Goal: Task Accomplishment & Management: Use online tool/utility

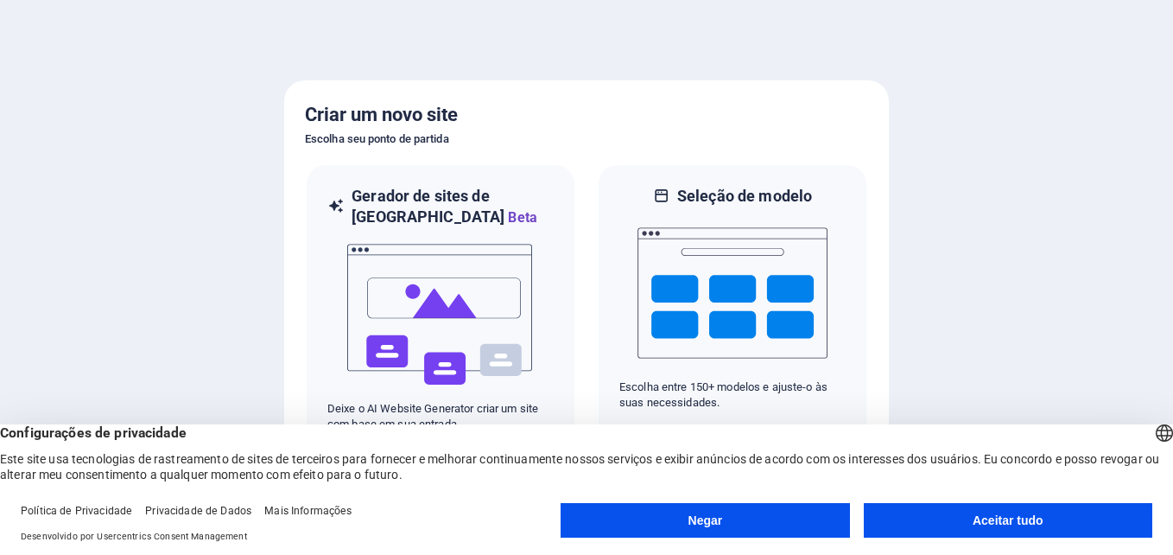
click at [909, 527] on button "Aceitar tudo" at bounding box center [1008, 520] width 289 height 35
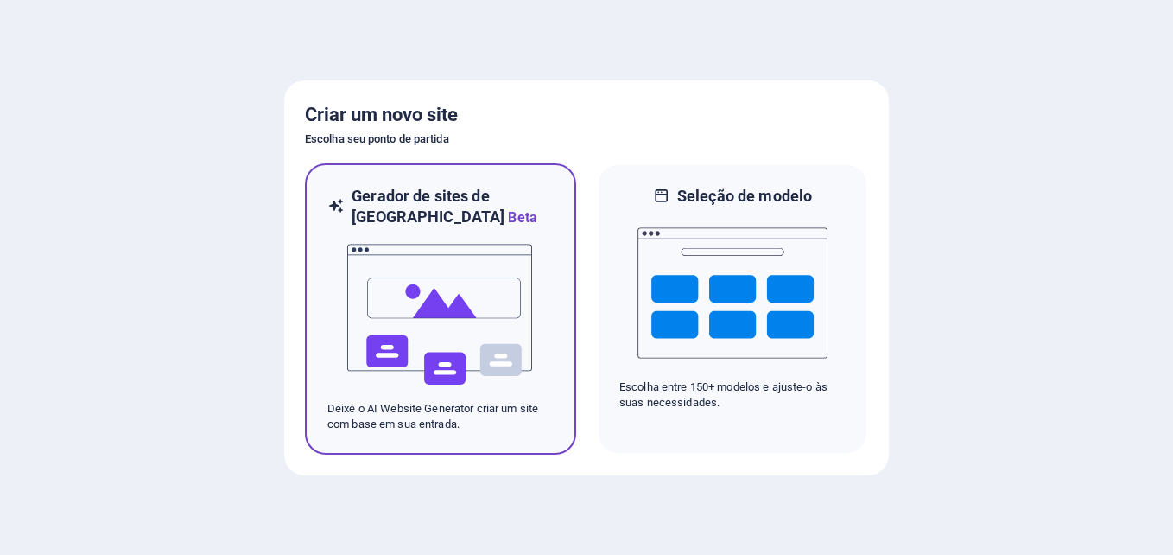
click at [526, 366] on img at bounding box center [441, 314] width 190 height 173
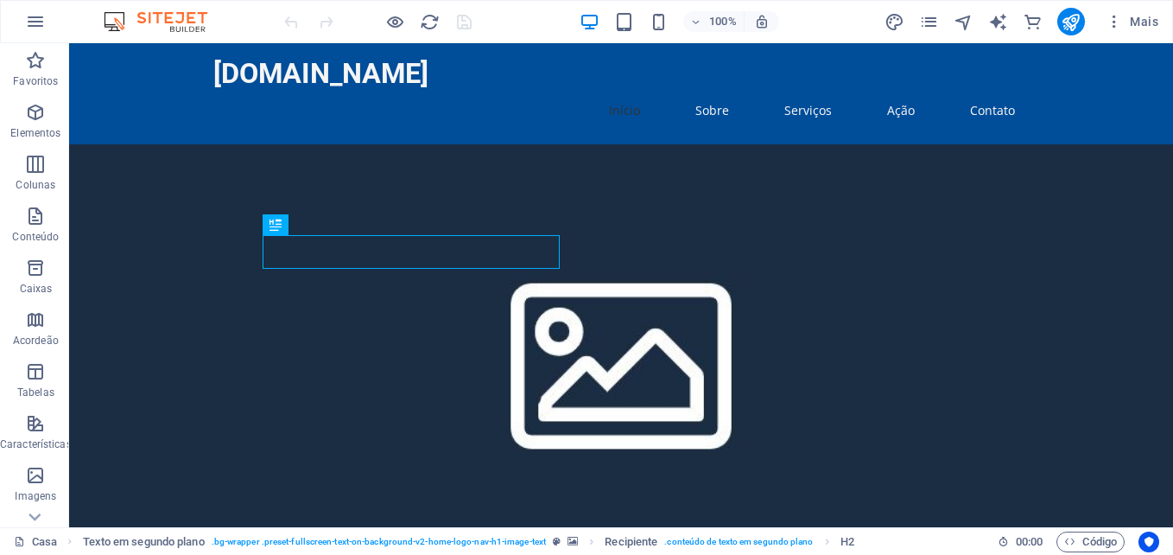
click at [840, 213] on figure at bounding box center [621, 355] width 1104 height 423
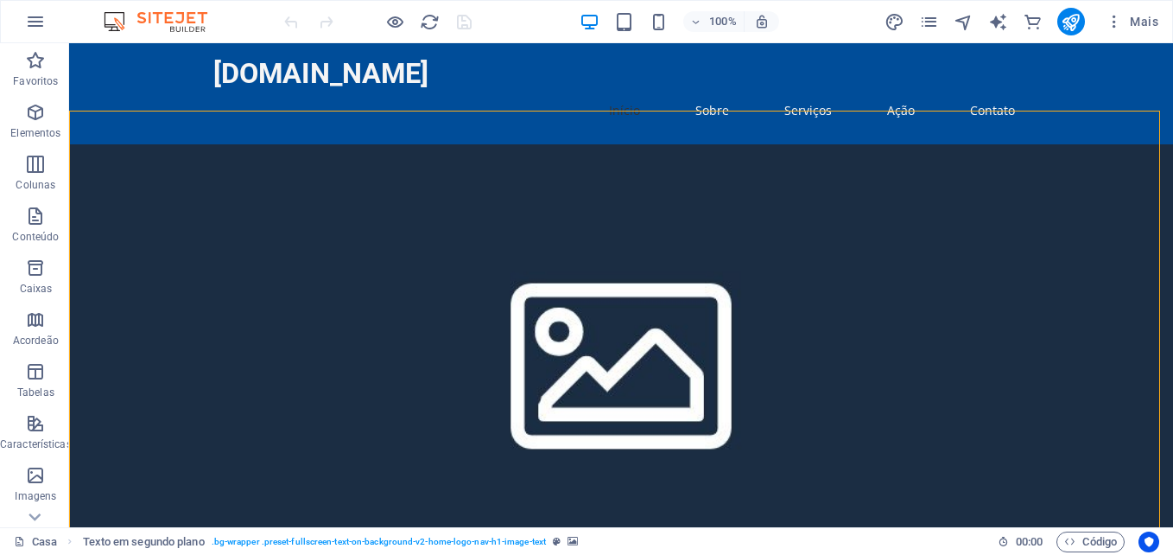
drag, startPoint x: 619, startPoint y: 232, endPoint x: 677, endPoint y: 215, distance: 60.4
click at [677, 215] on figure at bounding box center [621, 355] width 1104 height 423
drag, startPoint x: 927, startPoint y: 270, endPoint x: 1064, endPoint y: 26, distance: 280.0
click at [1122, 20] on icon "button" at bounding box center [1114, 21] width 17 height 17
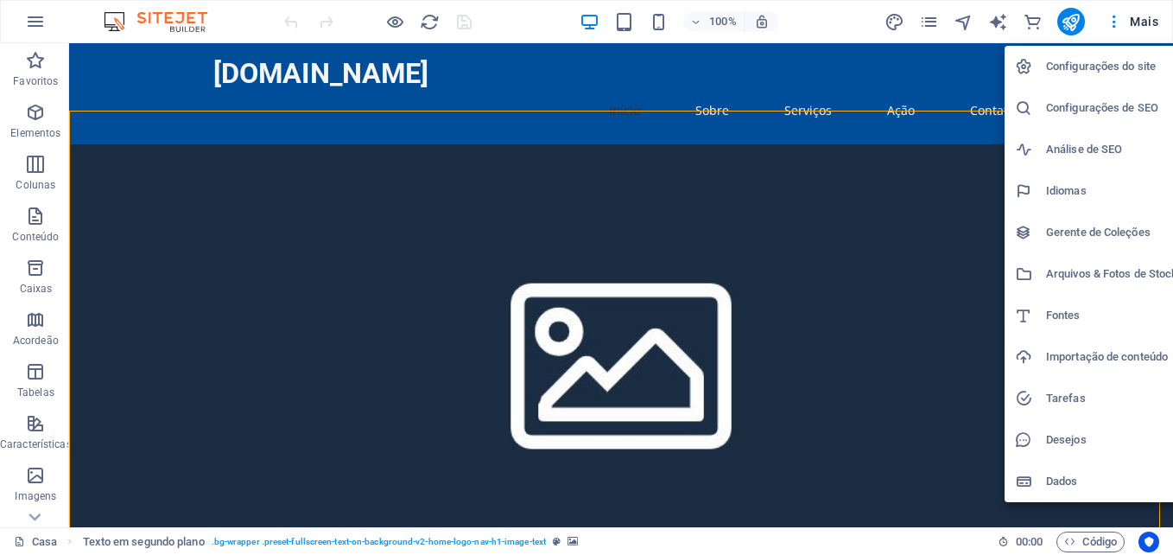
drag, startPoint x: 1127, startPoint y: 0, endPoint x: 729, endPoint y: 205, distance: 447.8
click at [729, 205] on div at bounding box center [586, 277] width 1173 height 555
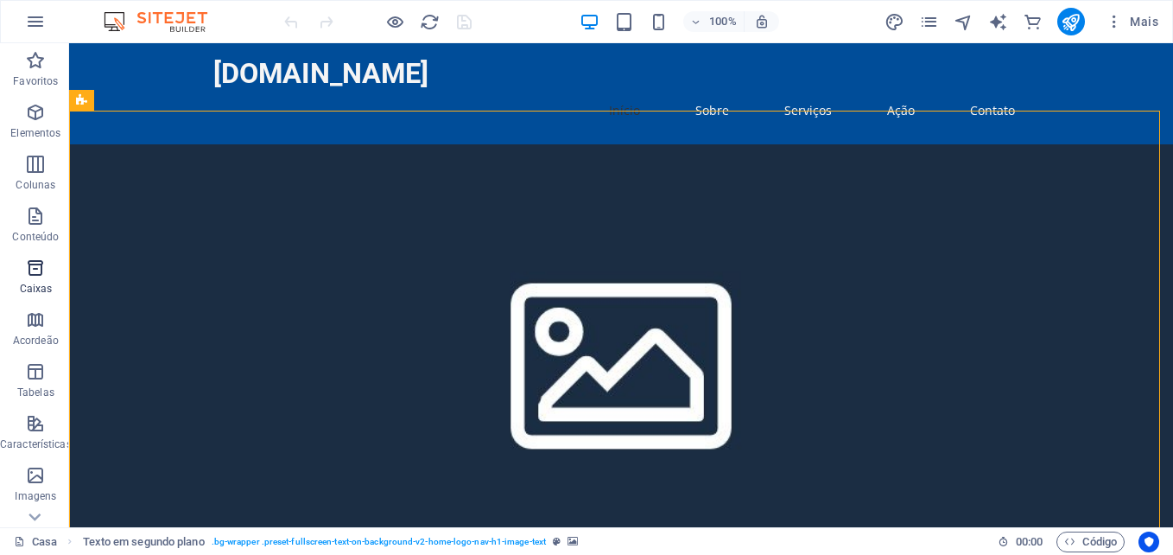
click at [29, 277] on icon "button" at bounding box center [35, 267] width 21 height 21
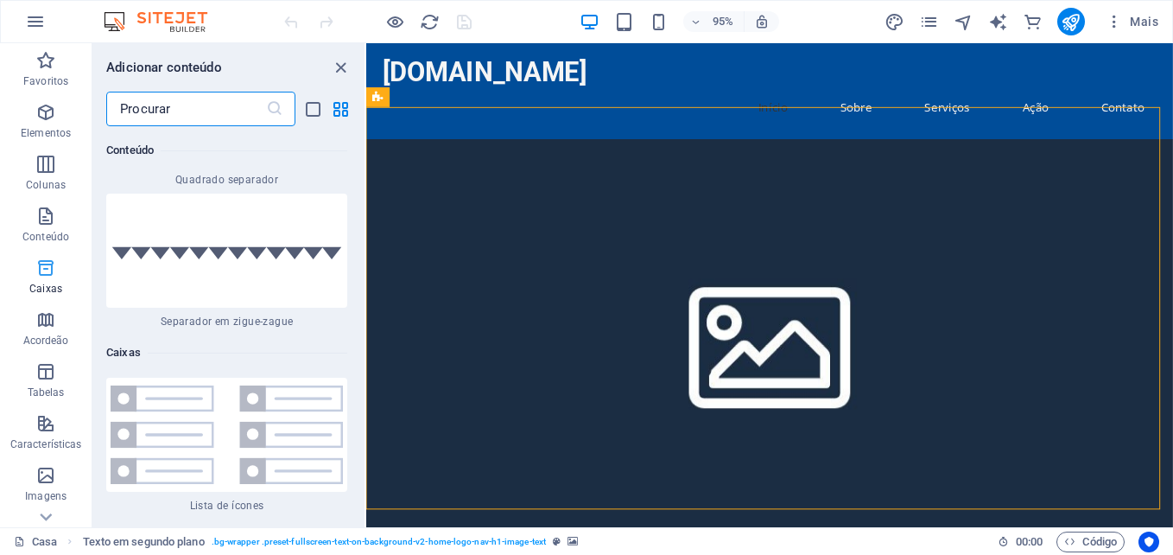
scroll to position [9338, 0]
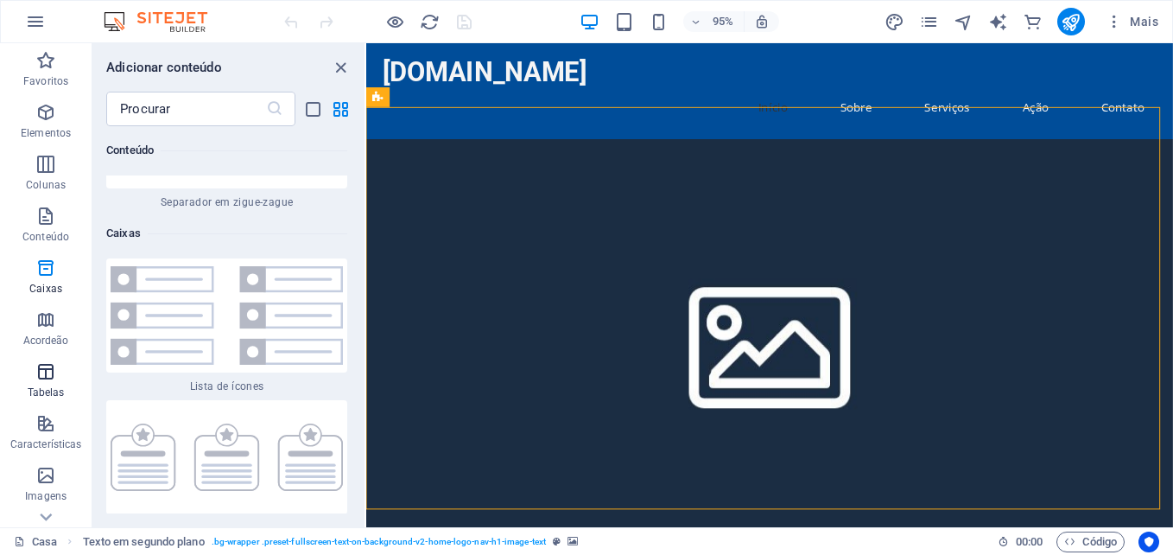
click at [61, 391] on p "Tabelas" at bounding box center [46, 392] width 37 height 14
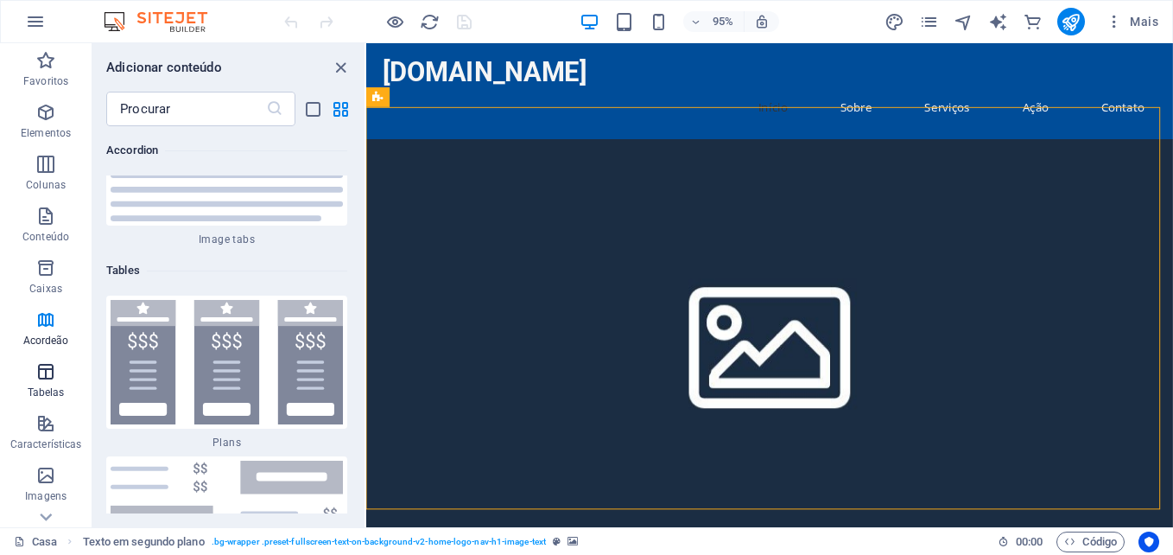
scroll to position [11631, 0]
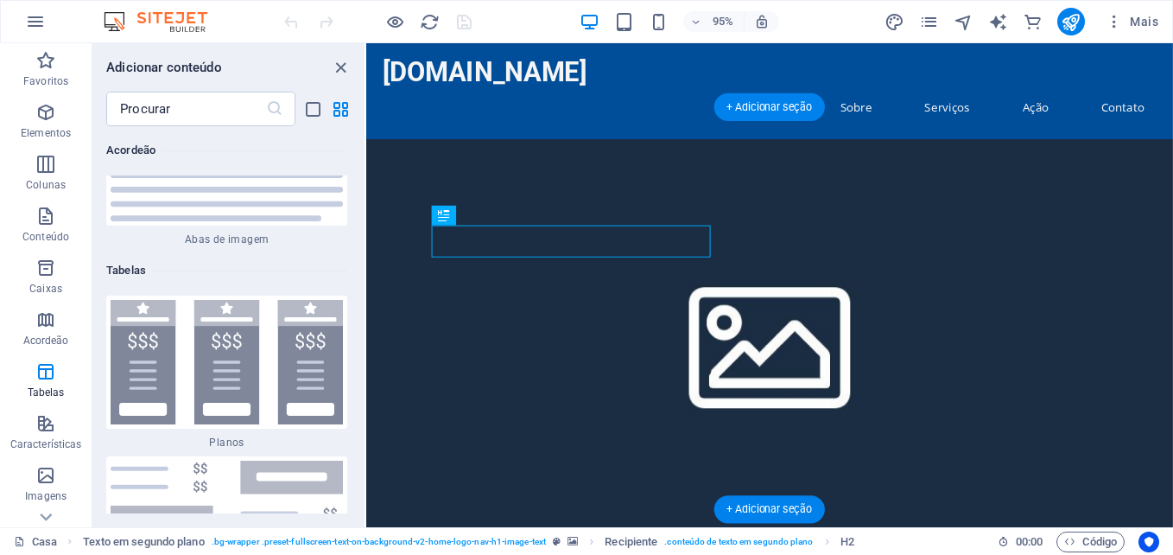
click at [867, 198] on figure at bounding box center [790, 355] width 849 height 423
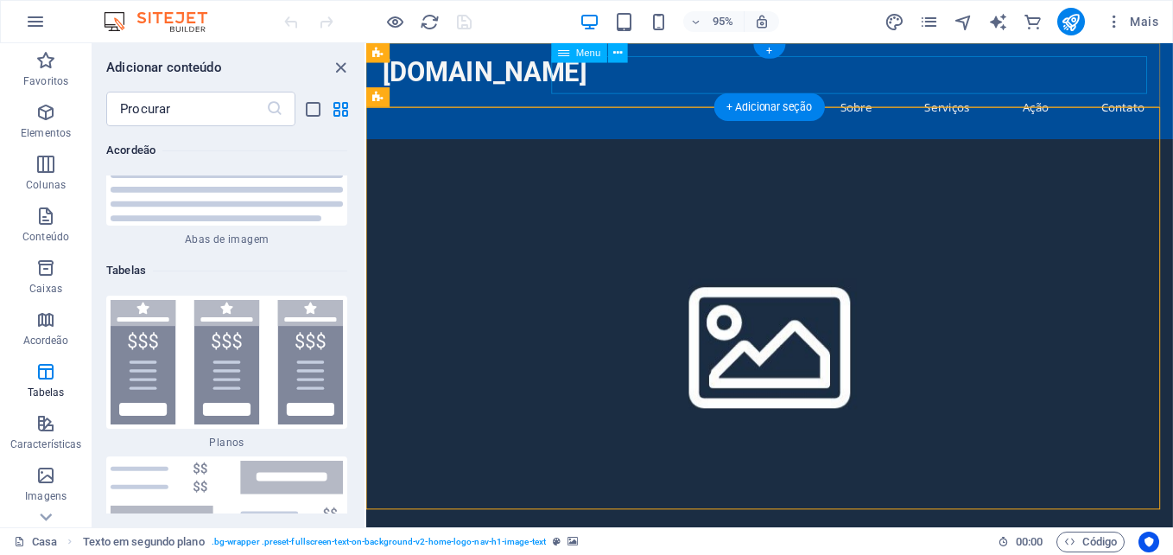
click at [865, 91] on nav "Início Sobre Serviços Ação Contato" at bounding box center [792, 111] width 816 height 40
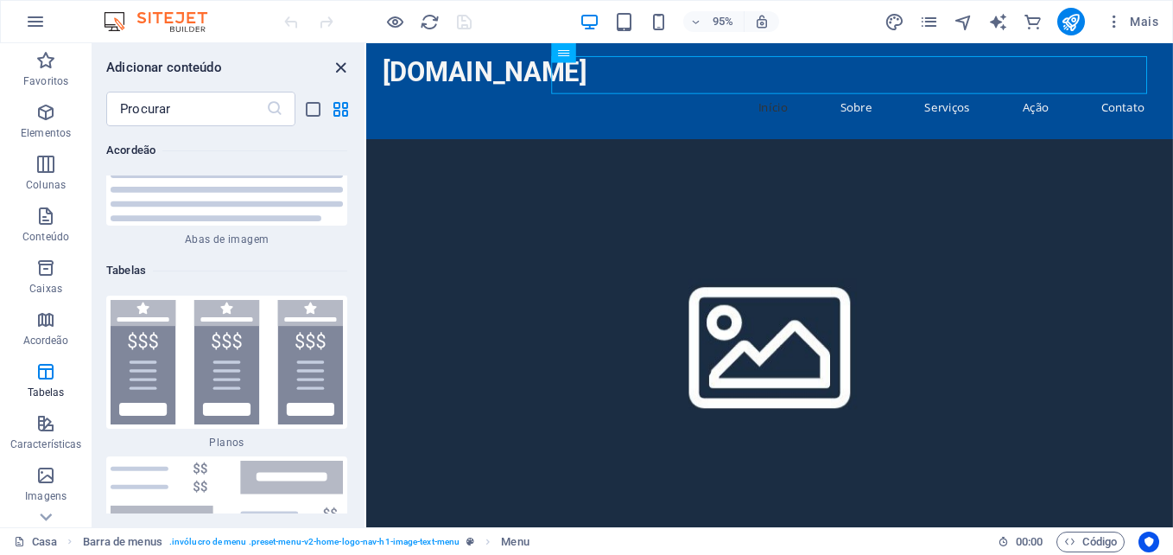
click at [343, 72] on icon "painel fechar" at bounding box center [341, 68] width 20 height 20
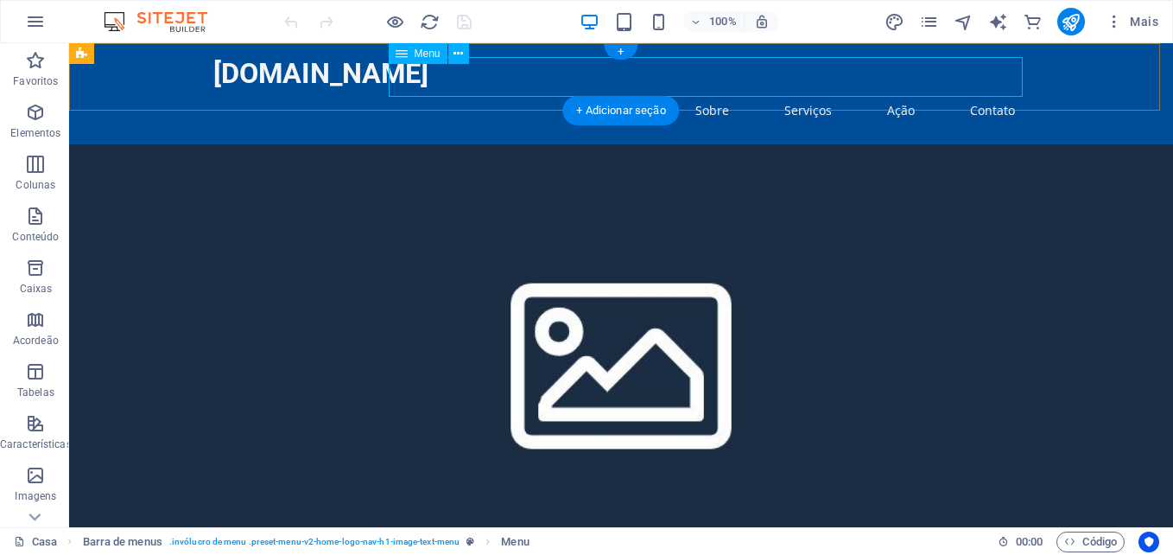
click at [712, 91] on nav "Início Sobre Serviços Ação Contato" at bounding box center [621, 111] width 816 height 40
click at [713, 91] on nav "Início Sobre Serviços Ação Contato" at bounding box center [621, 111] width 816 height 40
select select
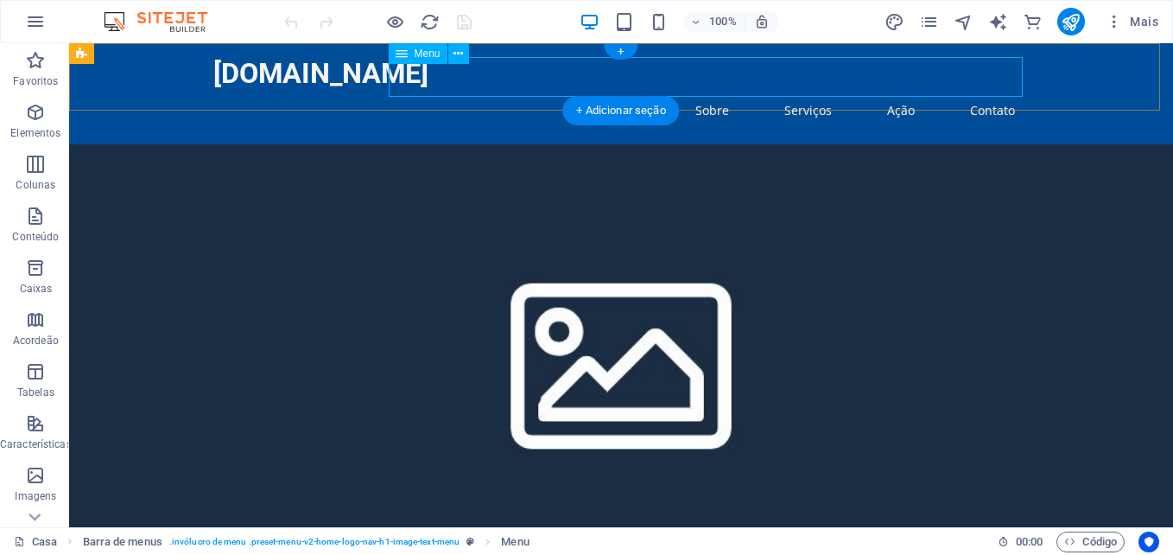
select select
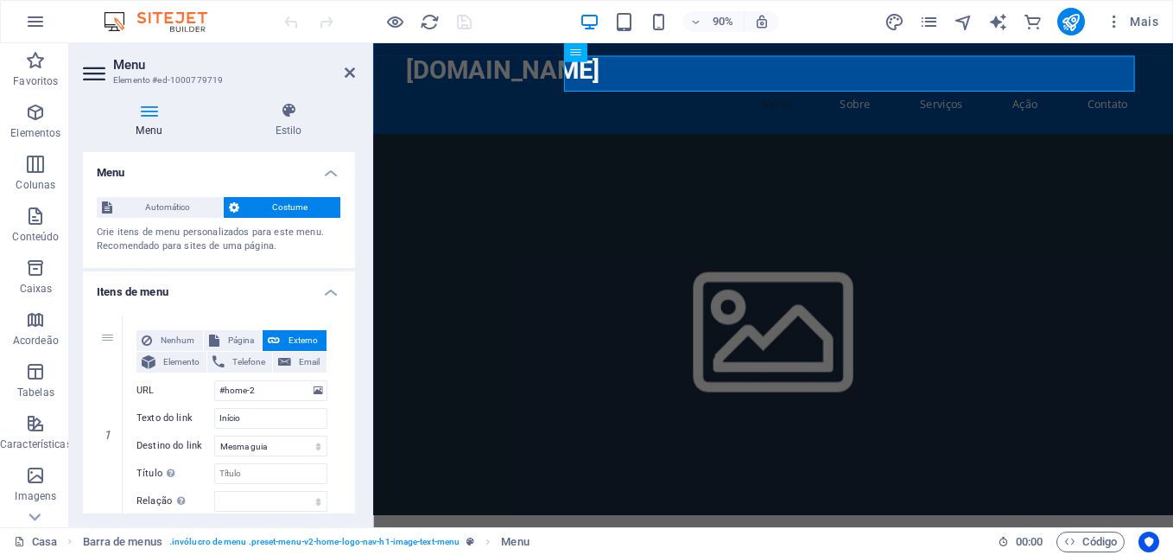
click at [159, 117] on icon at bounding box center [149, 110] width 132 height 17
click at [768, 153] on figure at bounding box center [817, 355] width 889 height 423
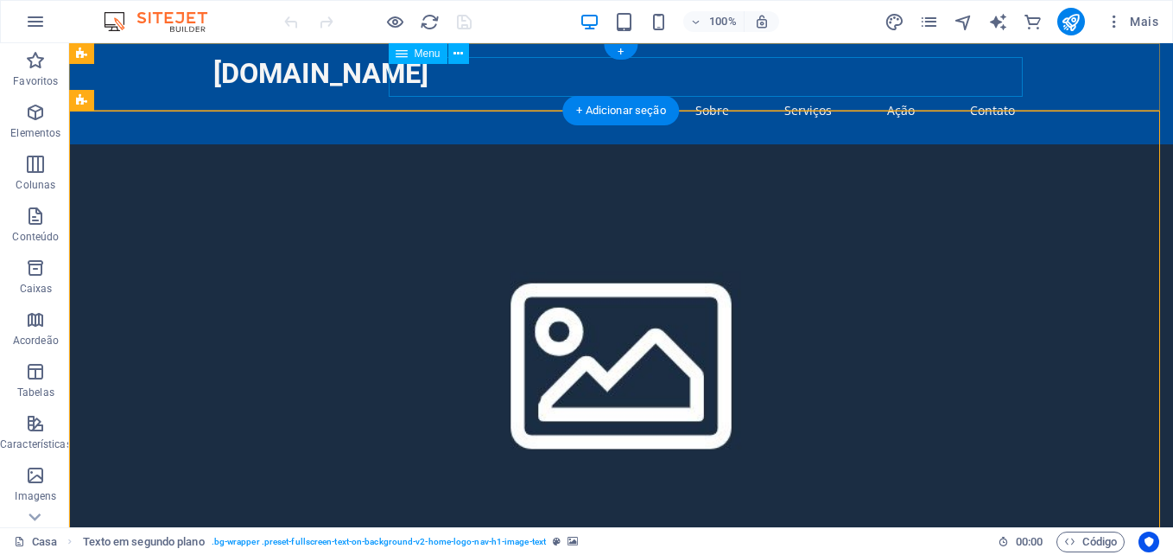
click at [580, 91] on nav "Início Sobre Serviços Ação Contato" at bounding box center [621, 111] width 816 height 40
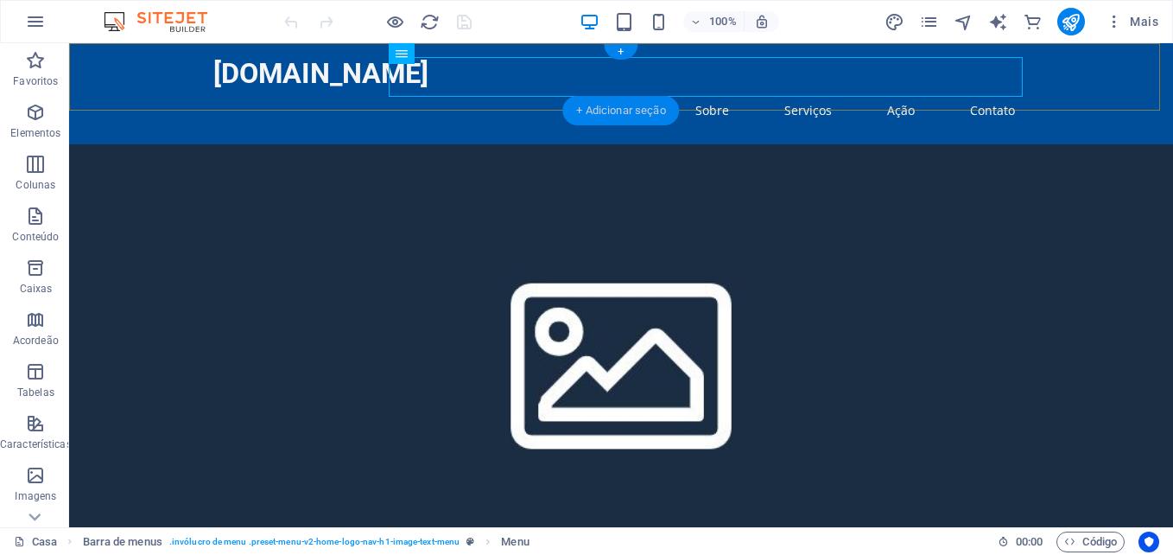
click at [615, 107] on div "+ Adicionar seção" at bounding box center [620, 110] width 117 height 29
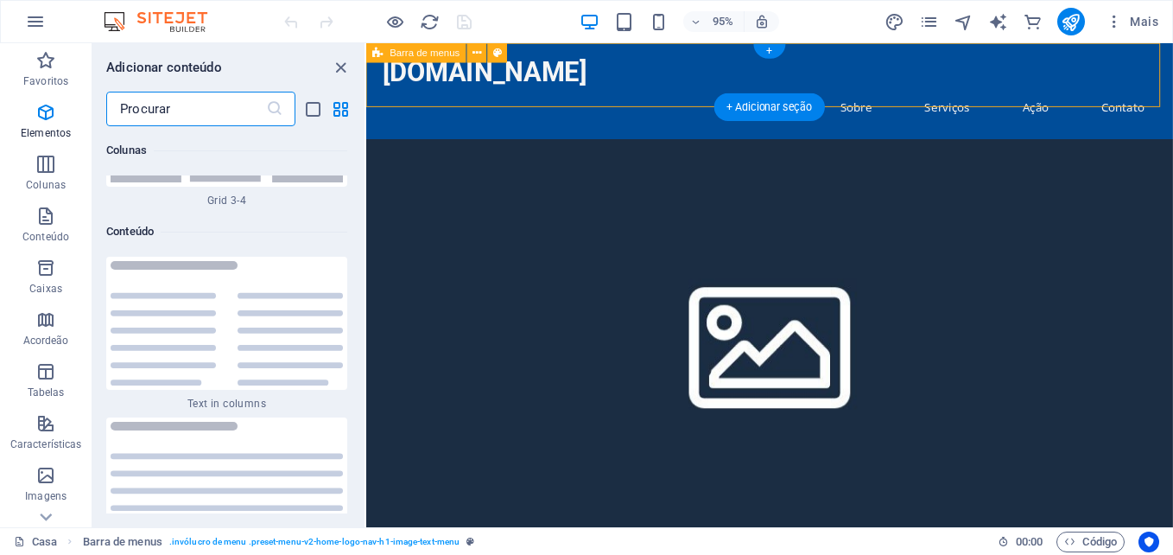
scroll to position [5896, 0]
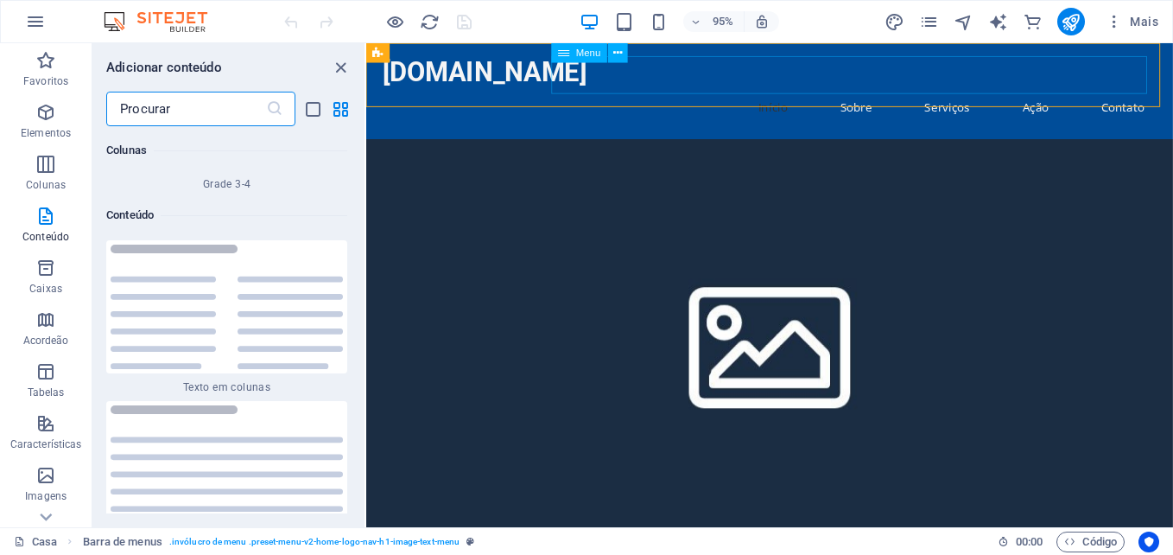
click at [588, 54] on span "Menu" at bounding box center [588, 53] width 25 height 10
click at [619, 54] on icon at bounding box center [617, 52] width 9 height 17
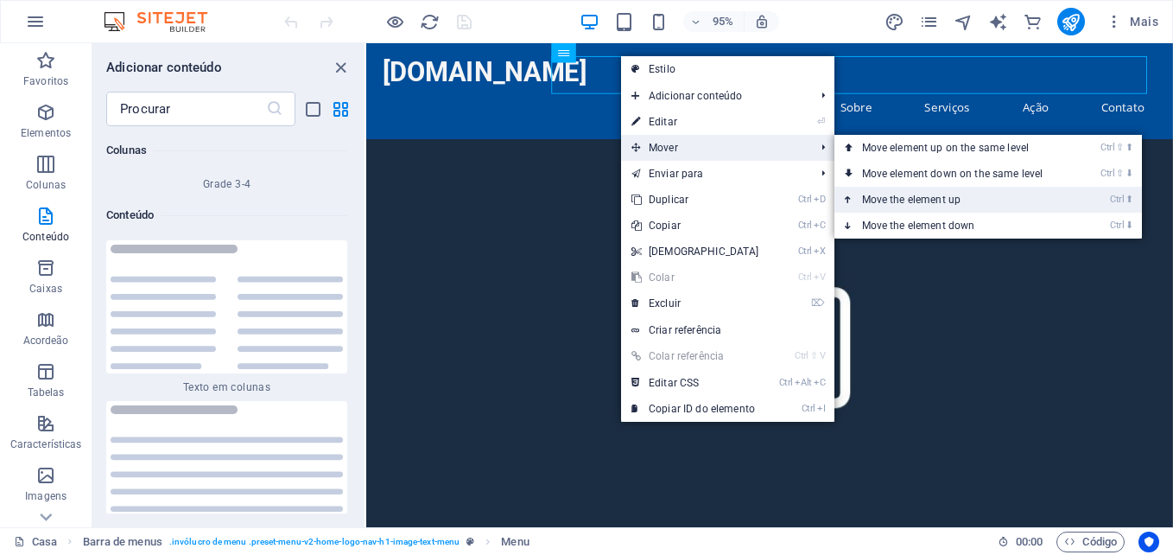
click at [887, 208] on link "Ctrl ⬆ Move the element up" at bounding box center [957, 200] width 244 height 26
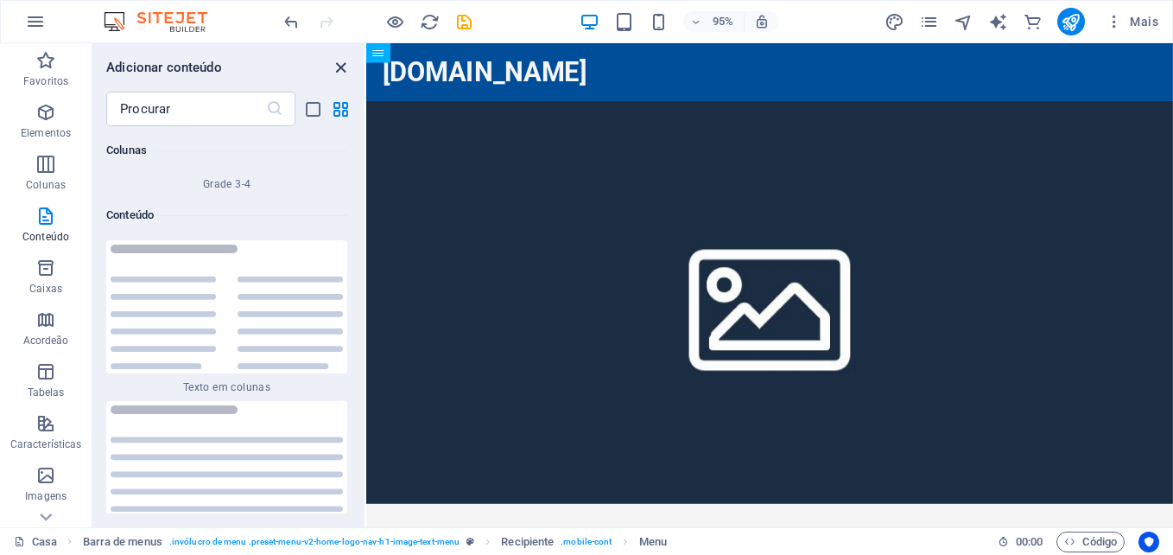
click at [346, 74] on icon "painel fechar" at bounding box center [341, 68] width 20 height 20
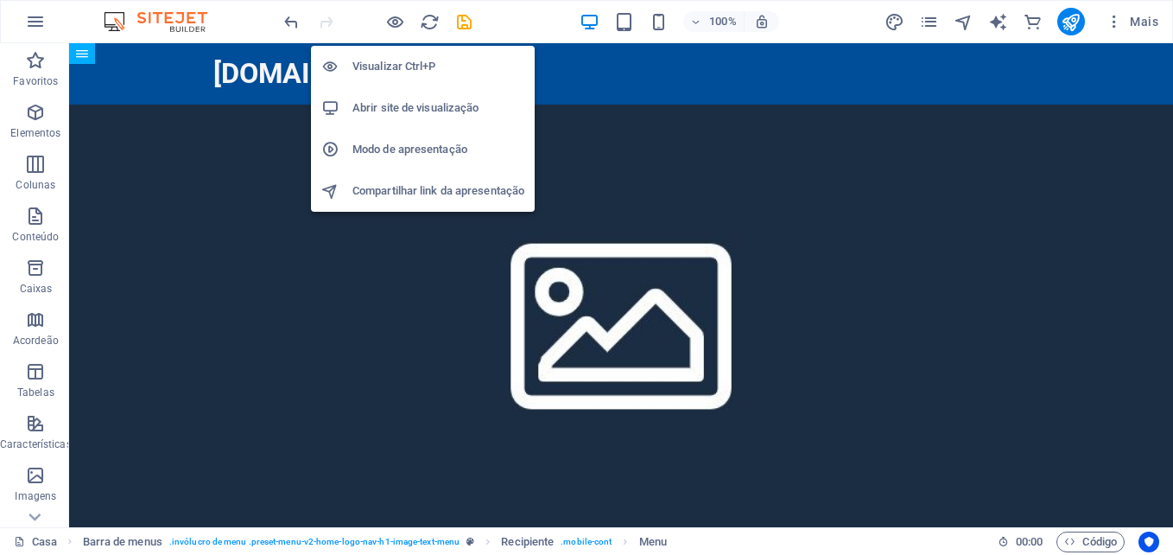
click at [397, 110] on h6 "Abrir site de visualização" at bounding box center [438, 108] width 172 height 21
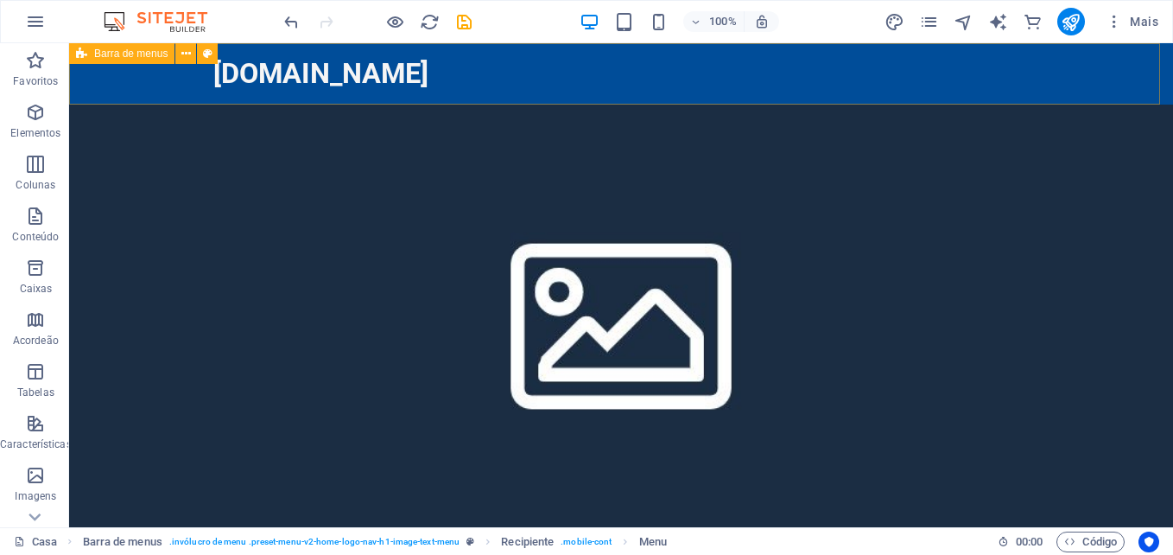
click at [124, 53] on span "Barra de menus" at bounding box center [130, 53] width 73 height 10
click at [610, 65] on div "tamain.com.br Início Sobre Serviços Ação Contato" at bounding box center [621, 73] width 1104 height 61
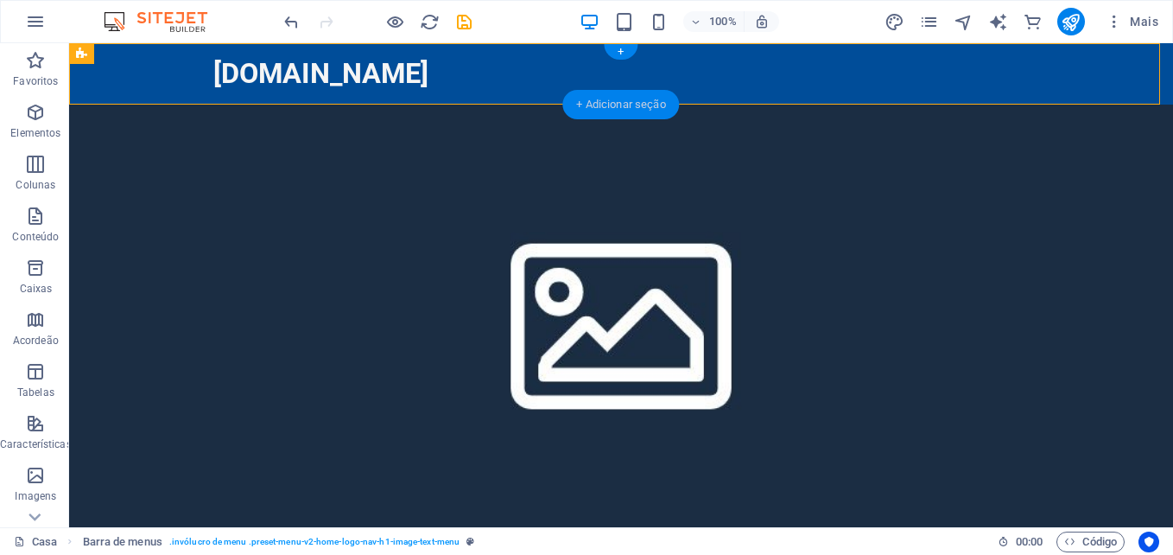
drag, startPoint x: 598, startPoint y: 106, endPoint x: 251, endPoint y: 34, distance: 354.8
click at [598, 106] on div "+ Adicionar seção" at bounding box center [620, 104] width 117 height 29
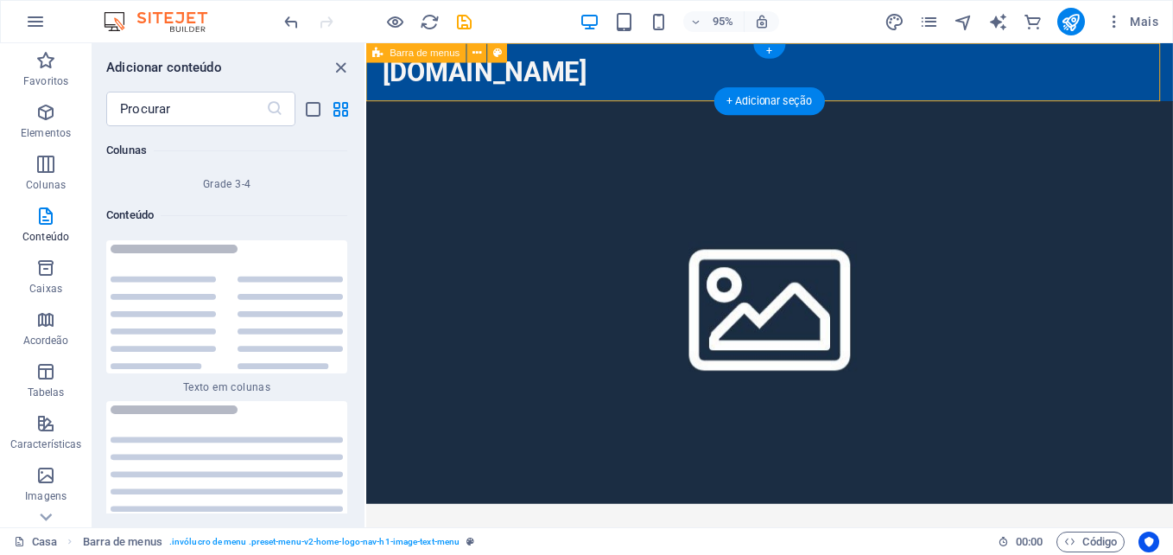
click at [681, 73] on div "tamain.com.br Início Sobre Serviços Ação Contato" at bounding box center [790, 73] width 849 height 61
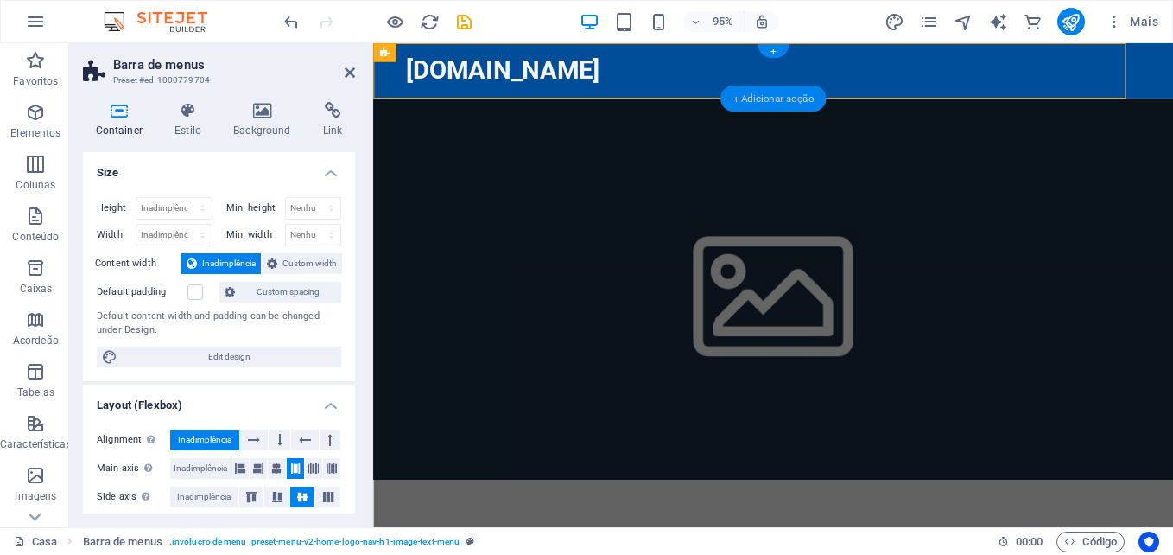
click at [746, 98] on div "+ Adicionar seção" at bounding box center [773, 99] width 105 height 27
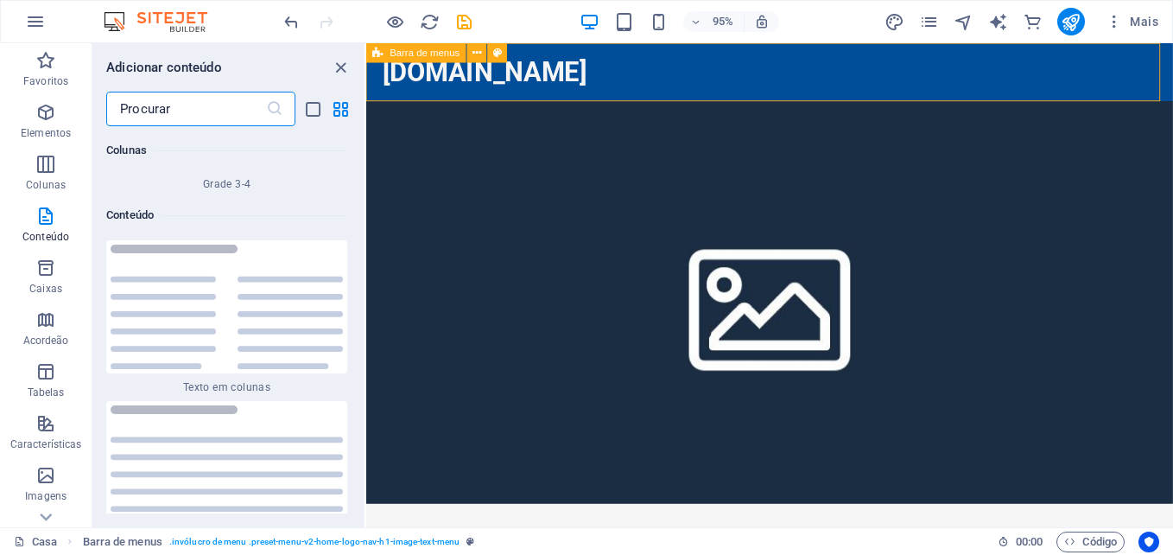
click at [427, 54] on span "Barra de menus" at bounding box center [426, 53] width 70 height 10
click at [481, 48] on icon at bounding box center [477, 52] width 9 height 17
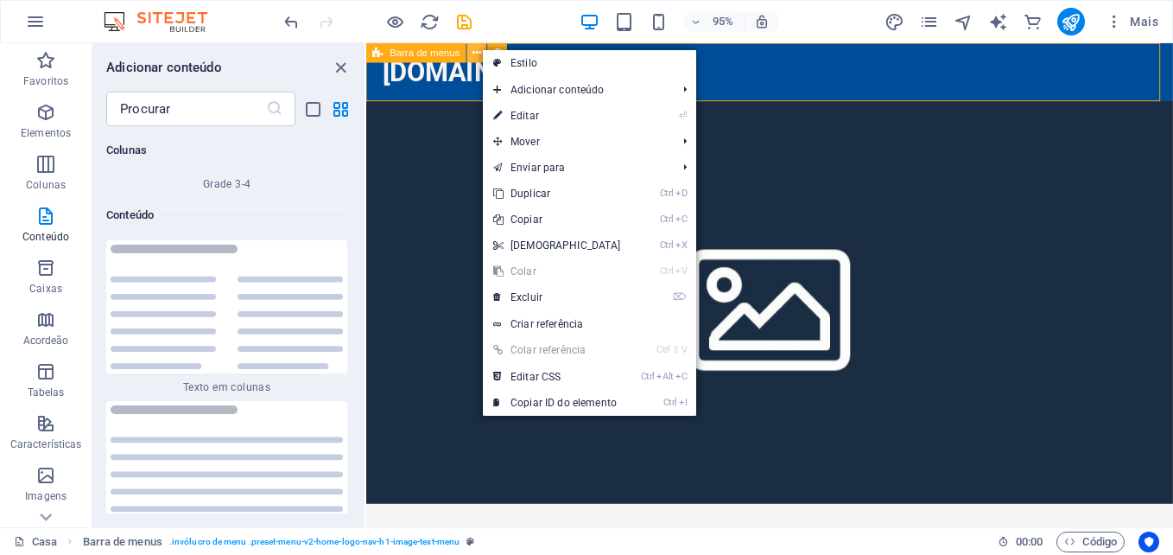
click at [481, 48] on icon at bounding box center [477, 52] width 9 height 17
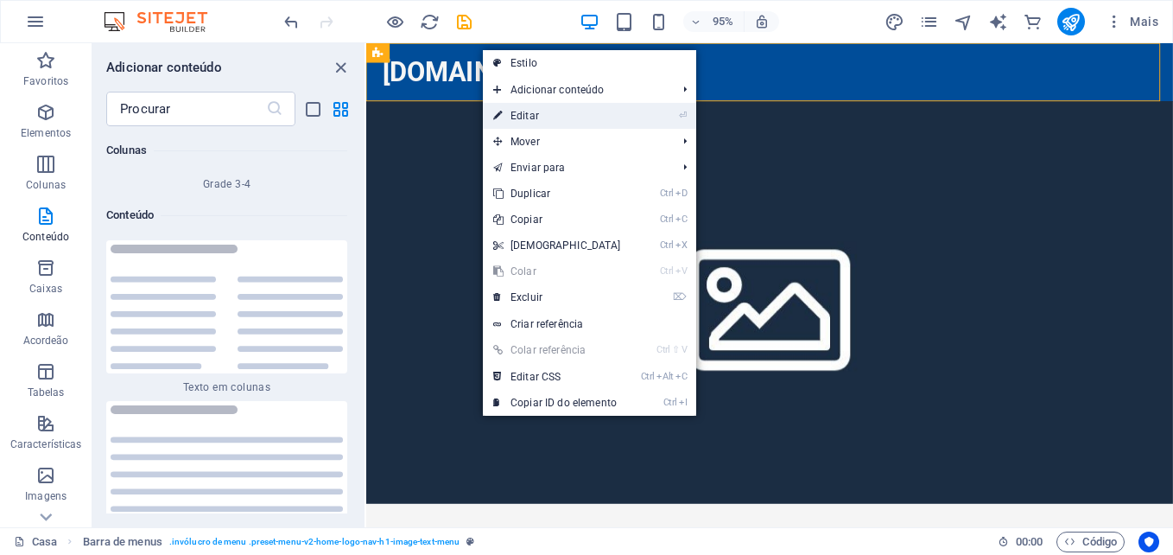
click at [613, 117] on link "⏎ Editar" at bounding box center [557, 116] width 149 height 26
select select "header"
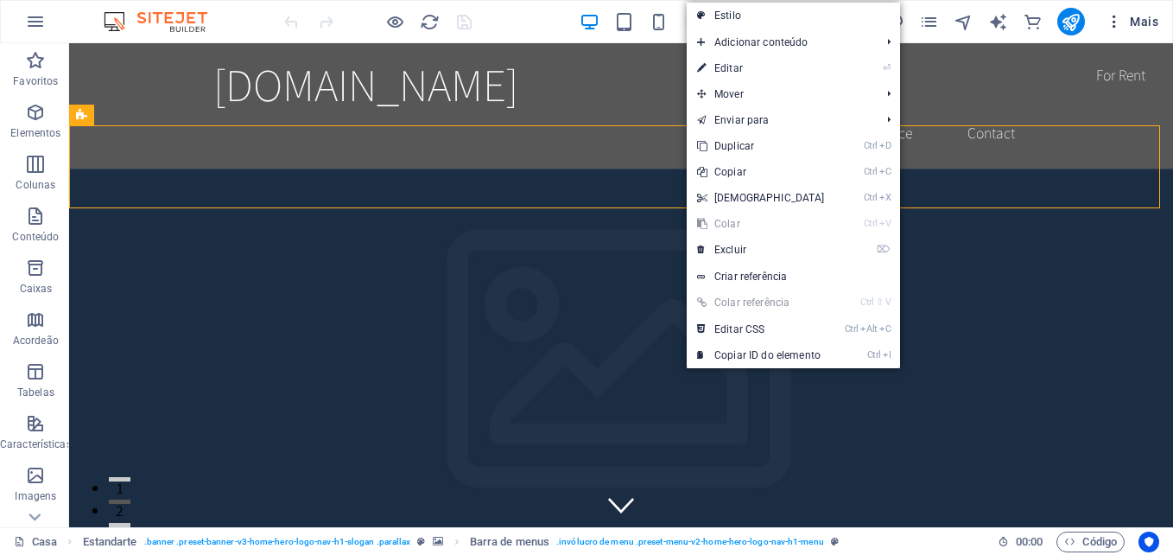
click at [1111, 25] on icon "button" at bounding box center [1114, 21] width 17 height 17
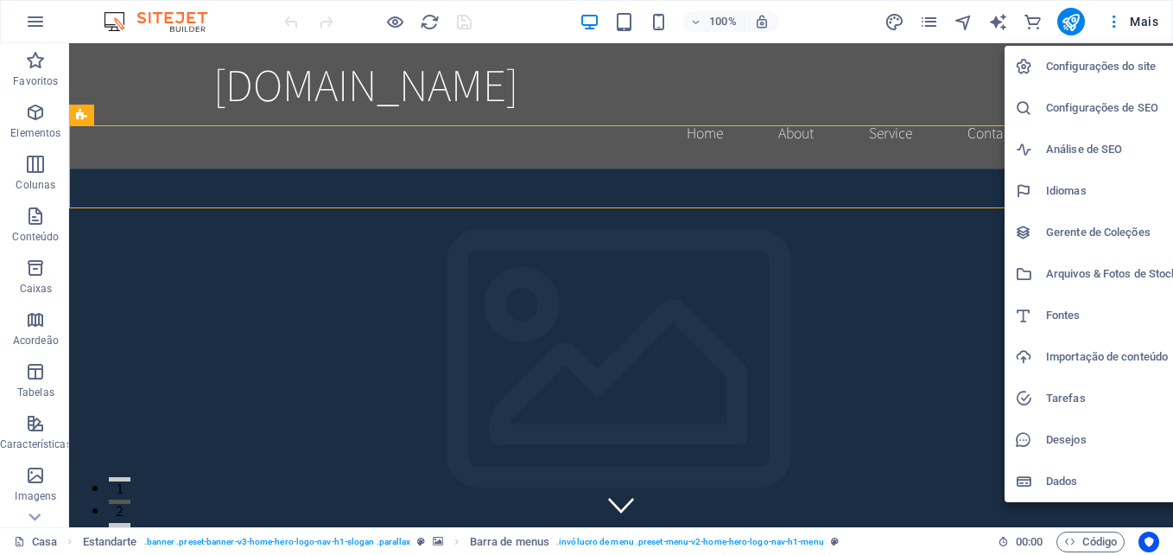
click at [1076, 186] on h6 "Idiomas" at bounding box center [1111, 191] width 131 height 21
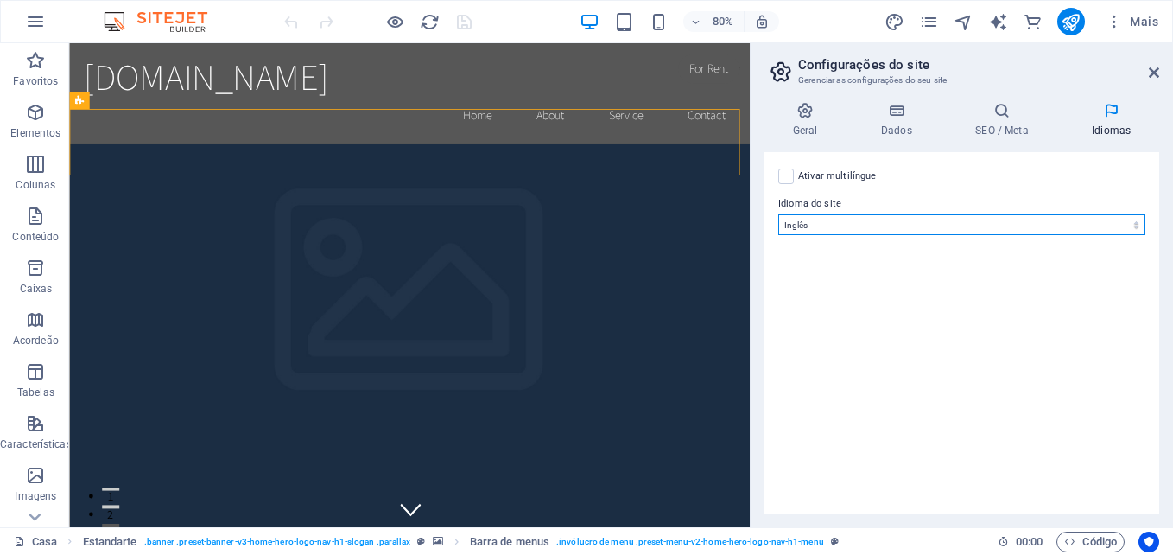
click at [1083, 223] on select "Abecásia Longe Africâner Akan Albanês Amárico Árabe [PERSON_NAME] Assamês Avari…" at bounding box center [961, 224] width 367 height 21
select select "128"
click at [778, 214] on select "Abecásia Longe Africâner Akan Albanês Amárico Árabe [PERSON_NAME] Assamês Avari…" at bounding box center [961, 224] width 367 height 21
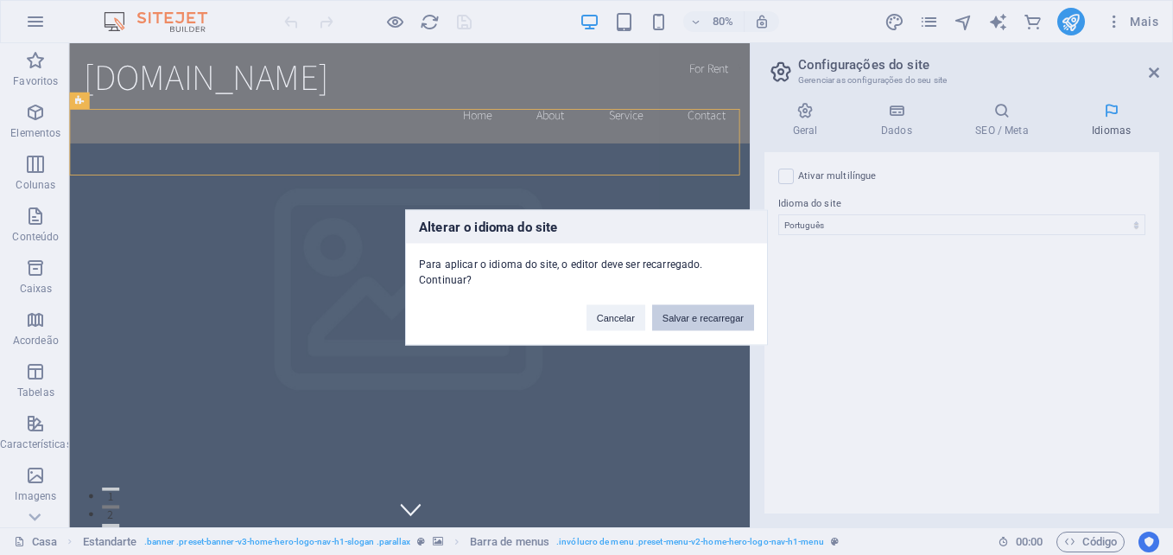
click at [729, 322] on button "Salvar e recarregar" at bounding box center [703, 318] width 102 height 26
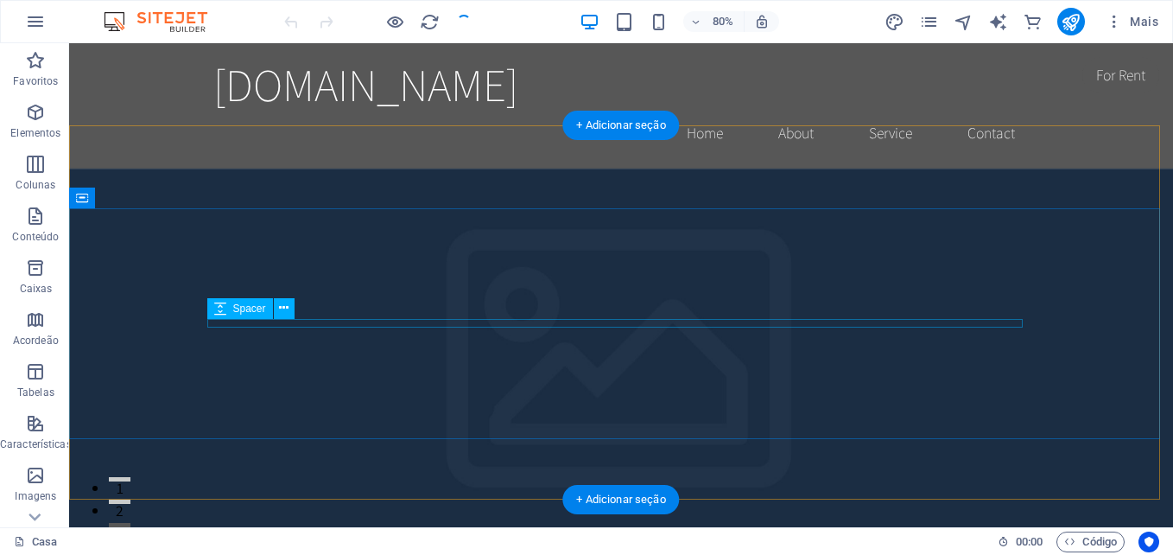
checkbox input "false"
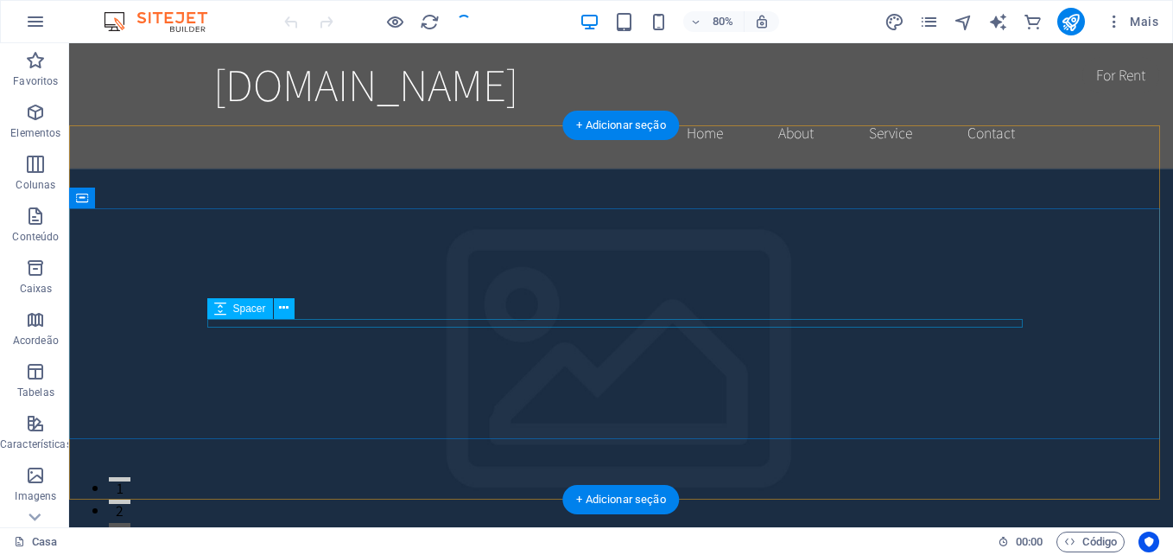
checkbox input "false"
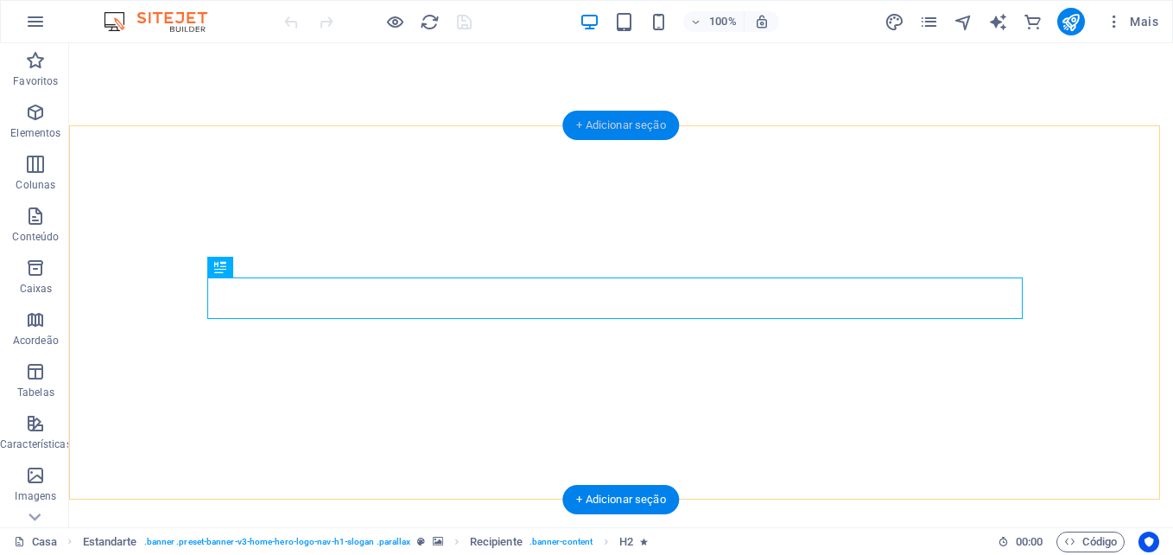
click at [640, 125] on div "+ Adicionar seção" at bounding box center [620, 125] width 117 height 29
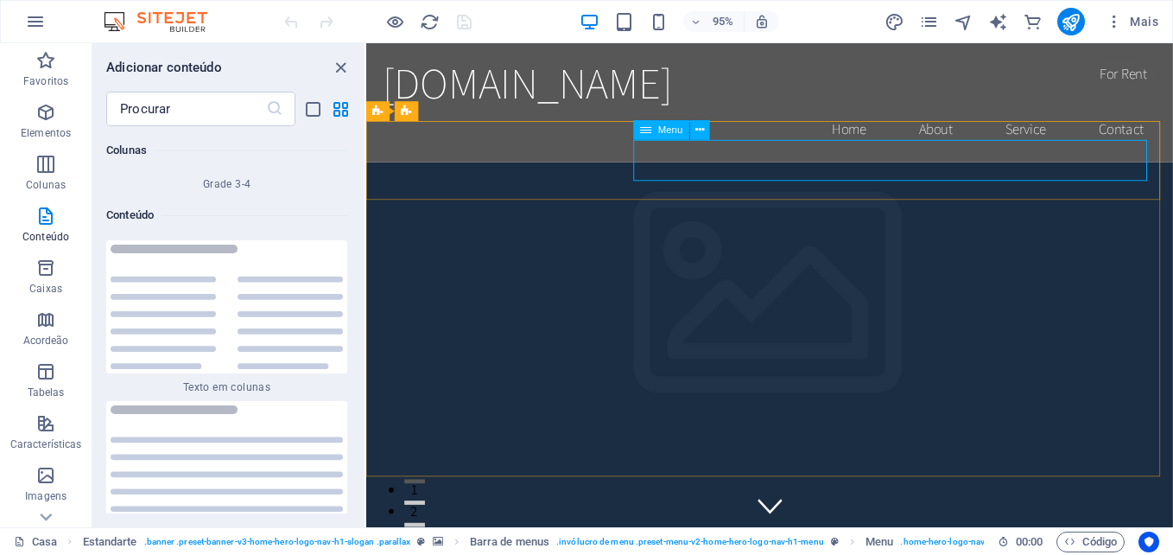
click at [677, 127] on span "Menu" at bounding box center [670, 130] width 25 height 10
click at [706, 131] on button at bounding box center [700, 131] width 20 height 20
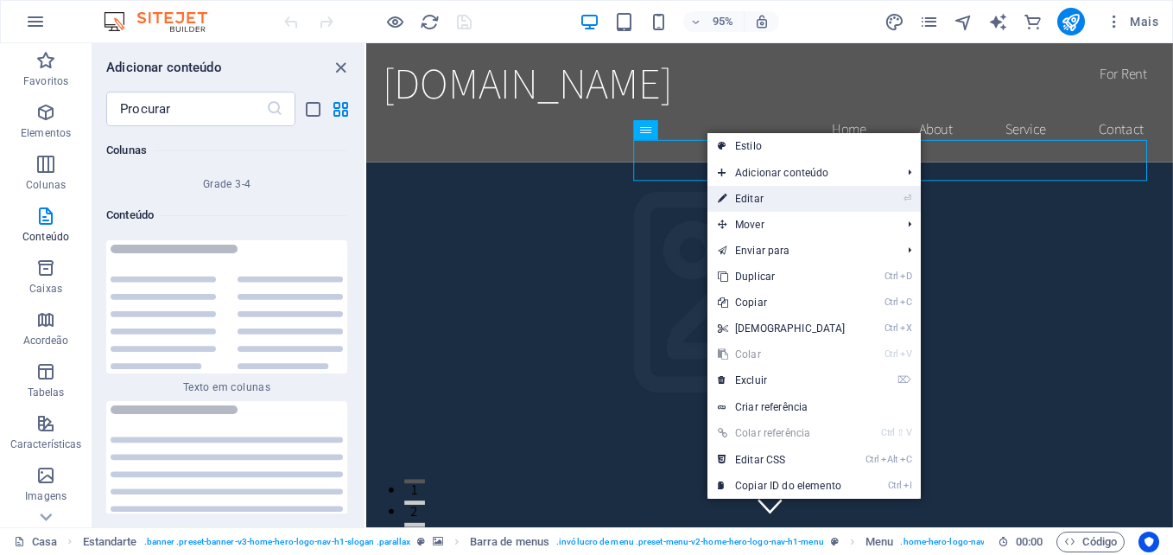
click at [756, 195] on font "Editar" at bounding box center [749, 199] width 29 height 12
select select
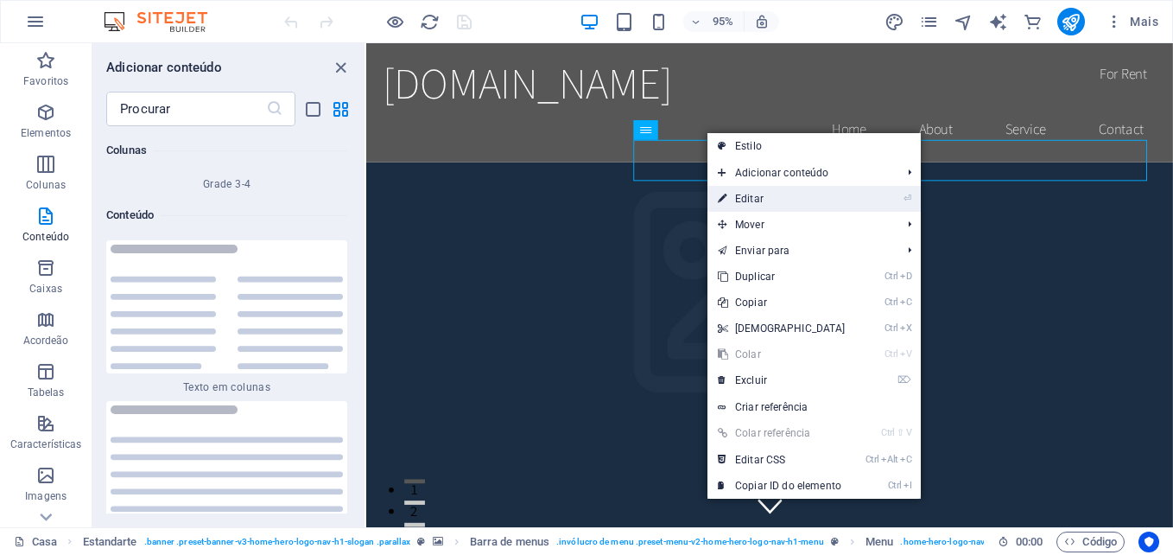
select select
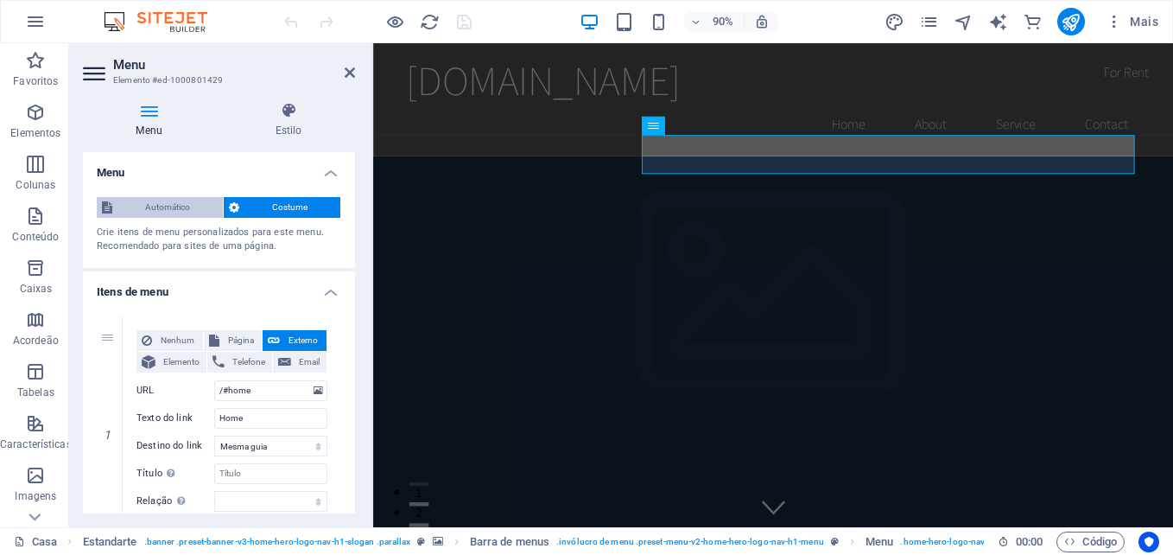
click at [176, 209] on span "Automático" at bounding box center [167, 207] width 100 height 21
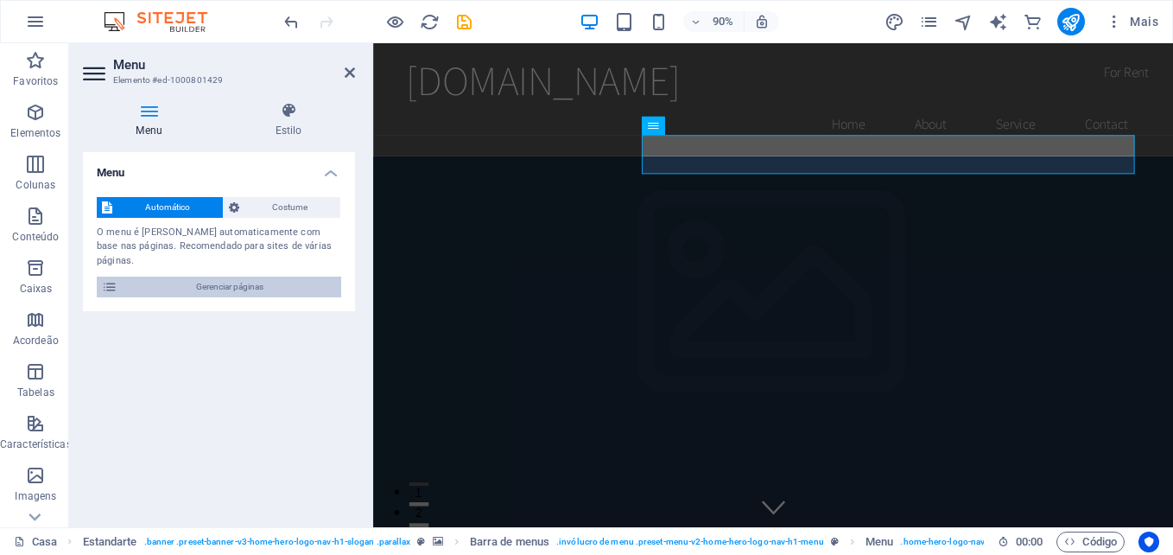
click at [206, 276] on span "Gerenciar páginas" at bounding box center [229, 286] width 213 height 21
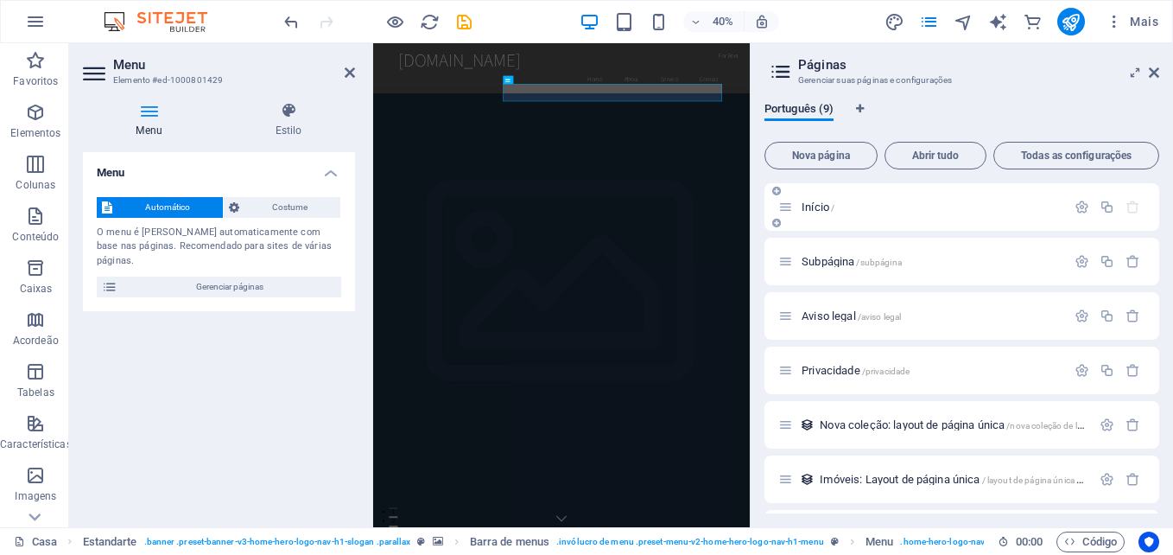
click at [934, 218] on div "Início /" at bounding box center [962, 207] width 395 height 48
click at [1152, 68] on icon at bounding box center [1154, 73] width 10 height 14
